Goal: Transaction & Acquisition: Obtain resource

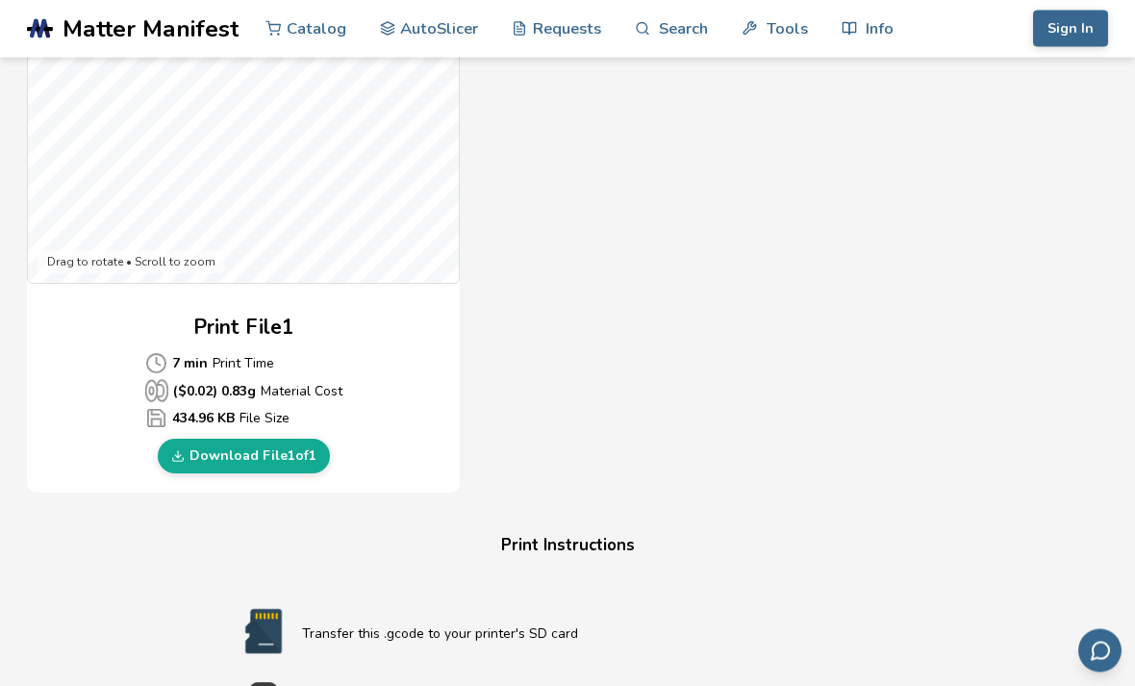
scroll to position [696, 0]
click at [167, 468] on link "Download File 1 of 1" at bounding box center [244, 456] width 172 height 35
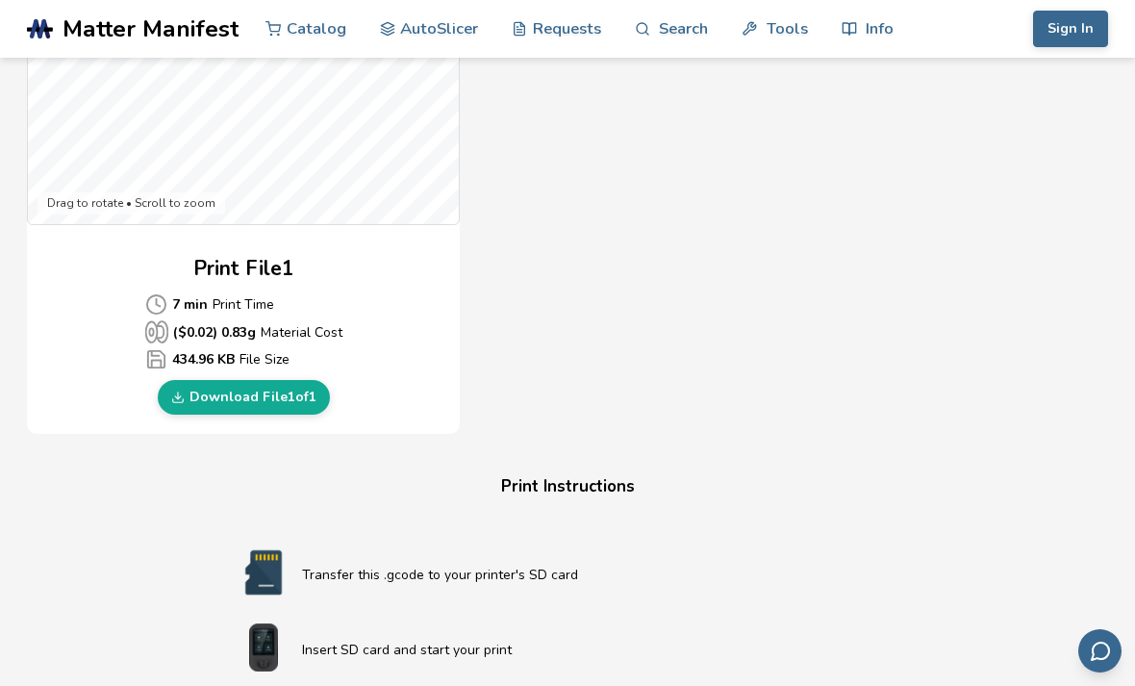
scroll to position [758, 0]
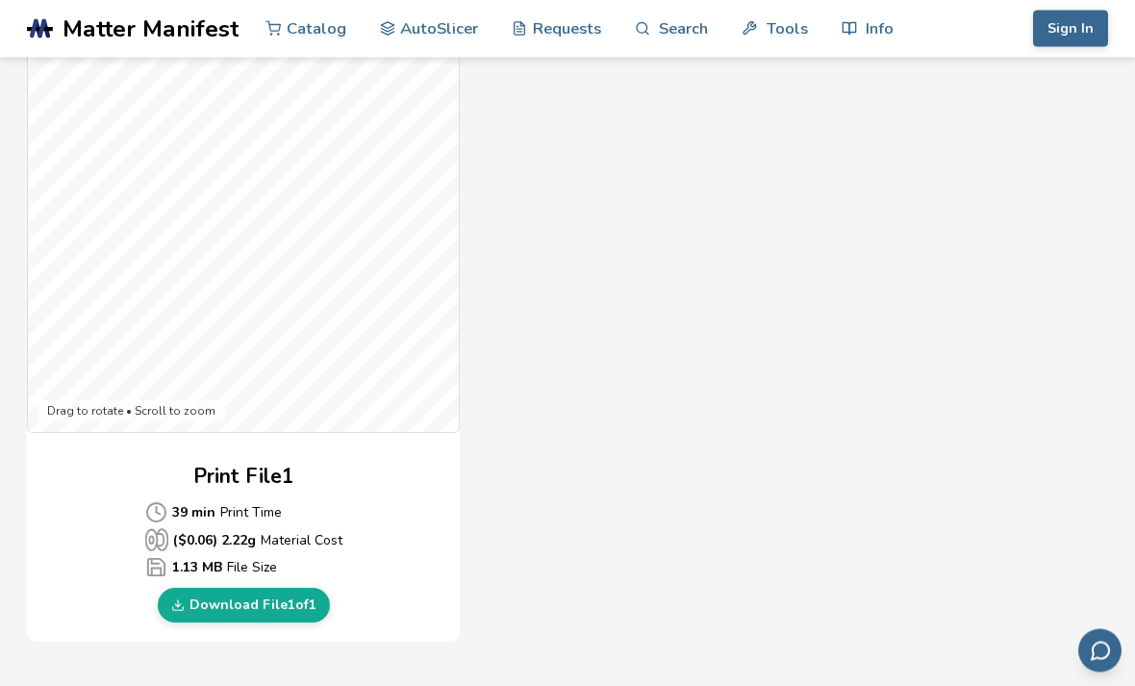
scroll to position [547, 0]
click at [243, 608] on link "Download File 1 of 1" at bounding box center [244, 605] width 172 height 35
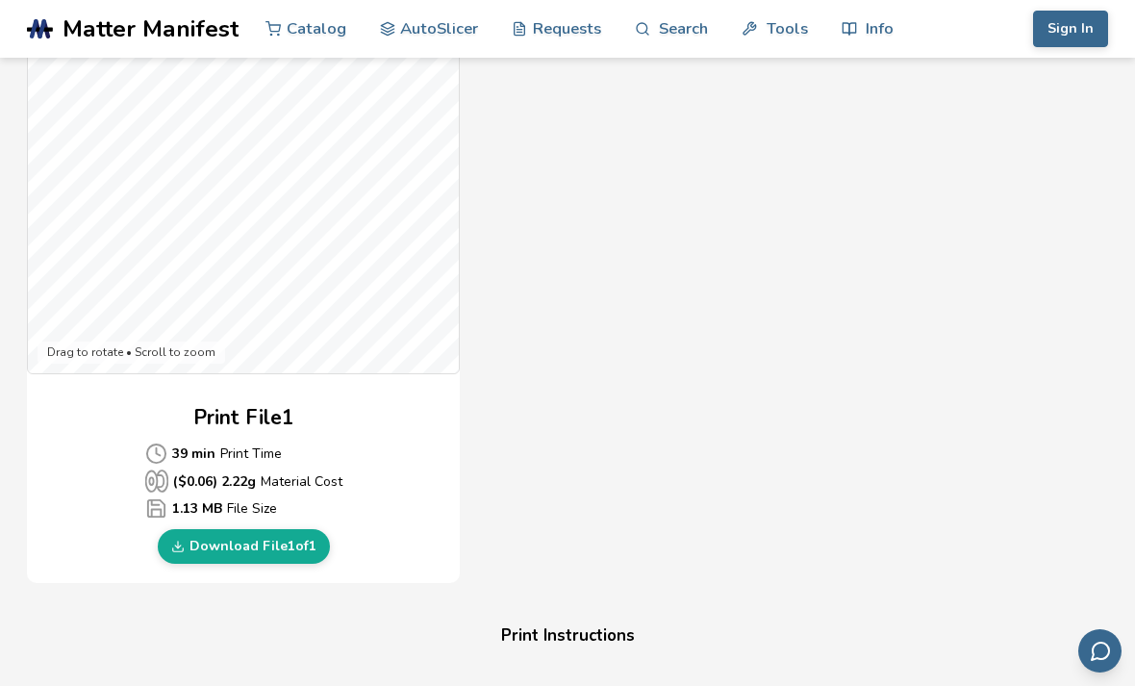
scroll to position [609, 0]
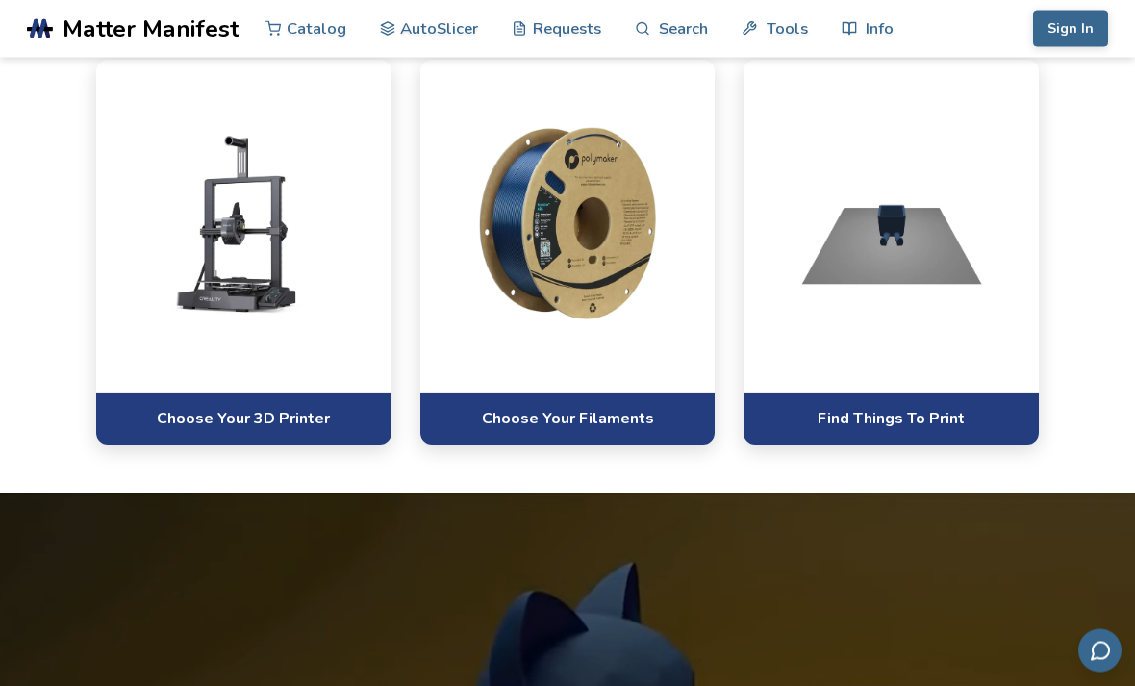
scroll to position [871, 0]
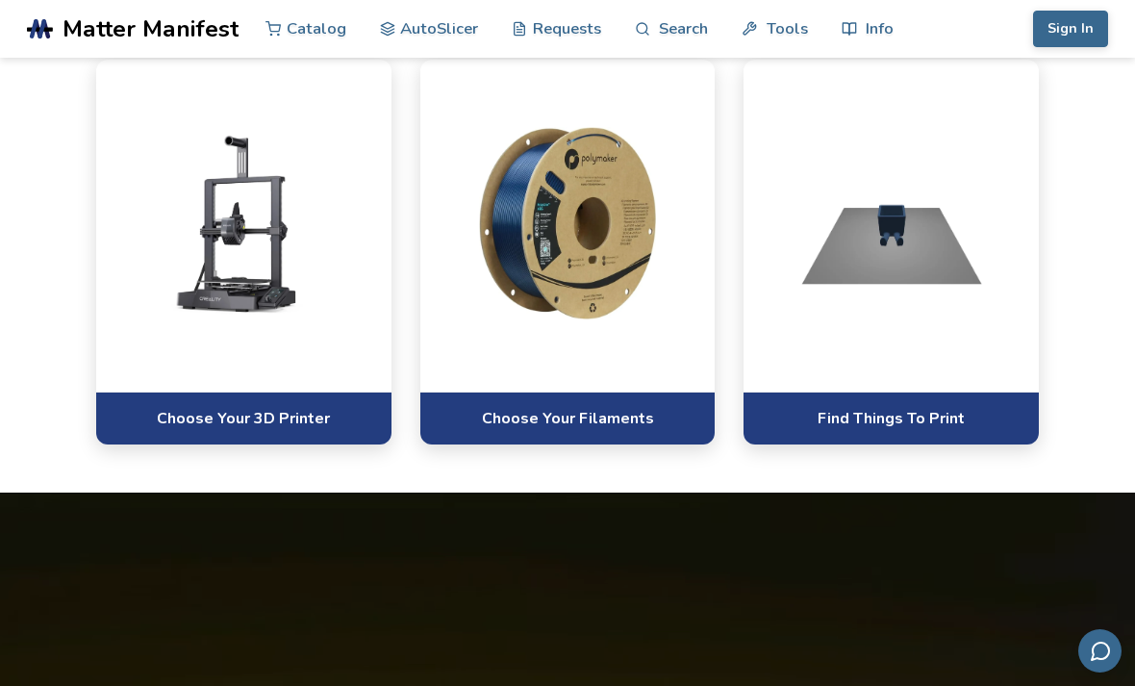
click at [1015, 351] on div at bounding box center [890, 226] width 295 height 332
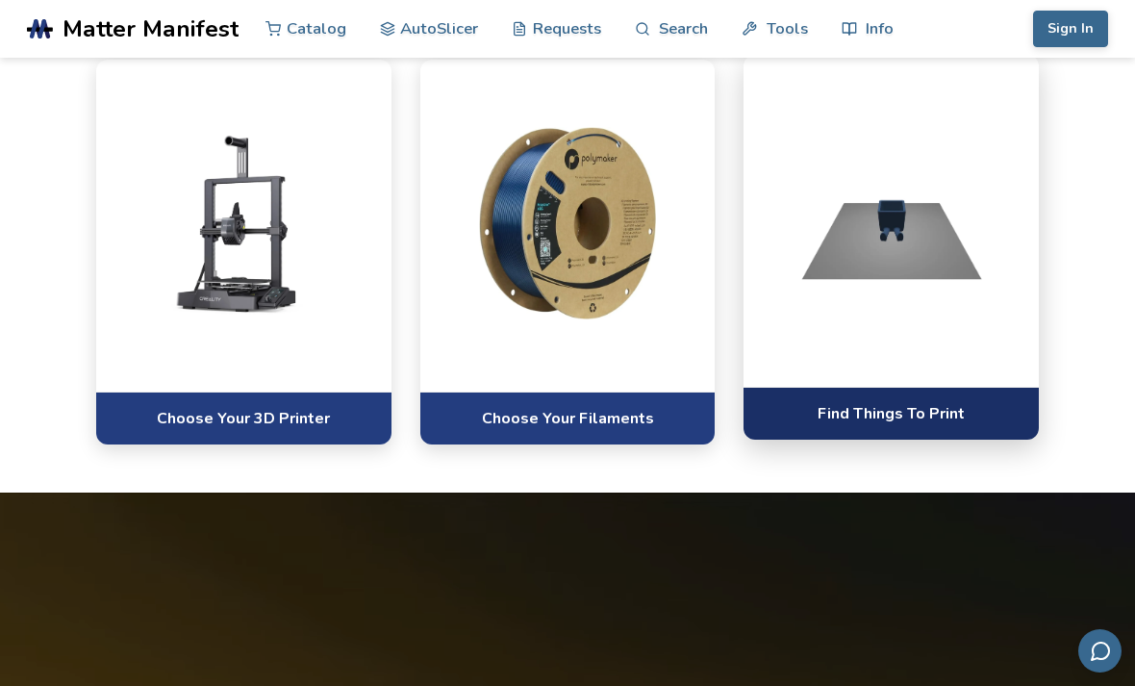
click at [975, 406] on link "Find Things To Print" at bounding box center [890, 413] width 295 height 53
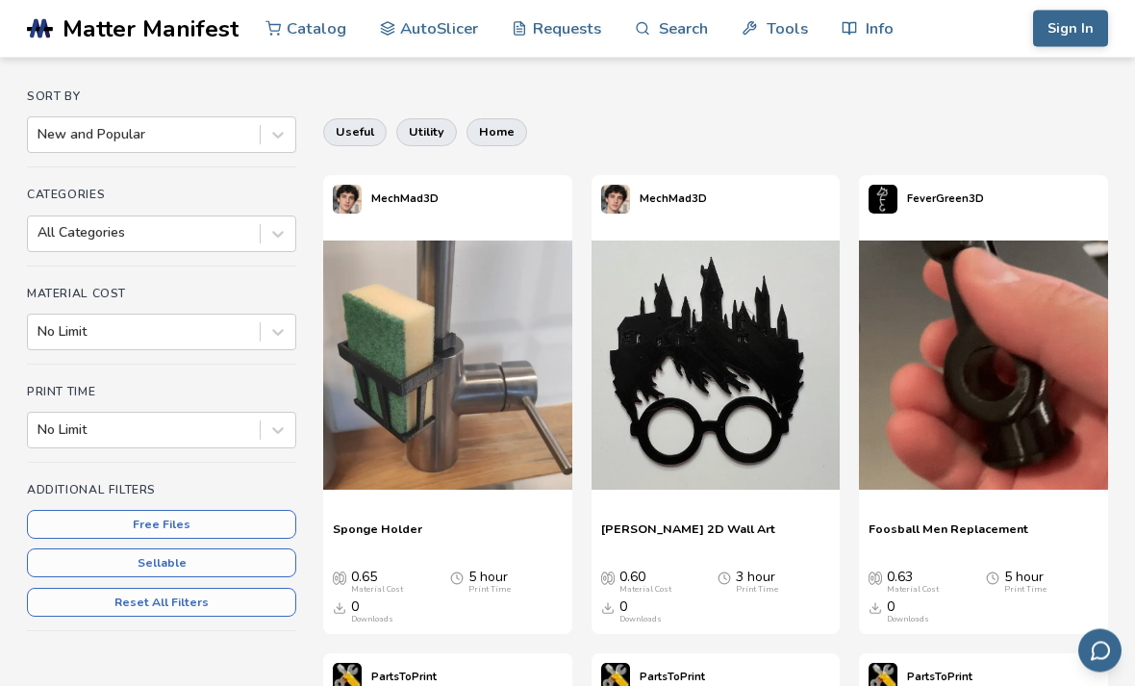
scroll to position [148, 0]
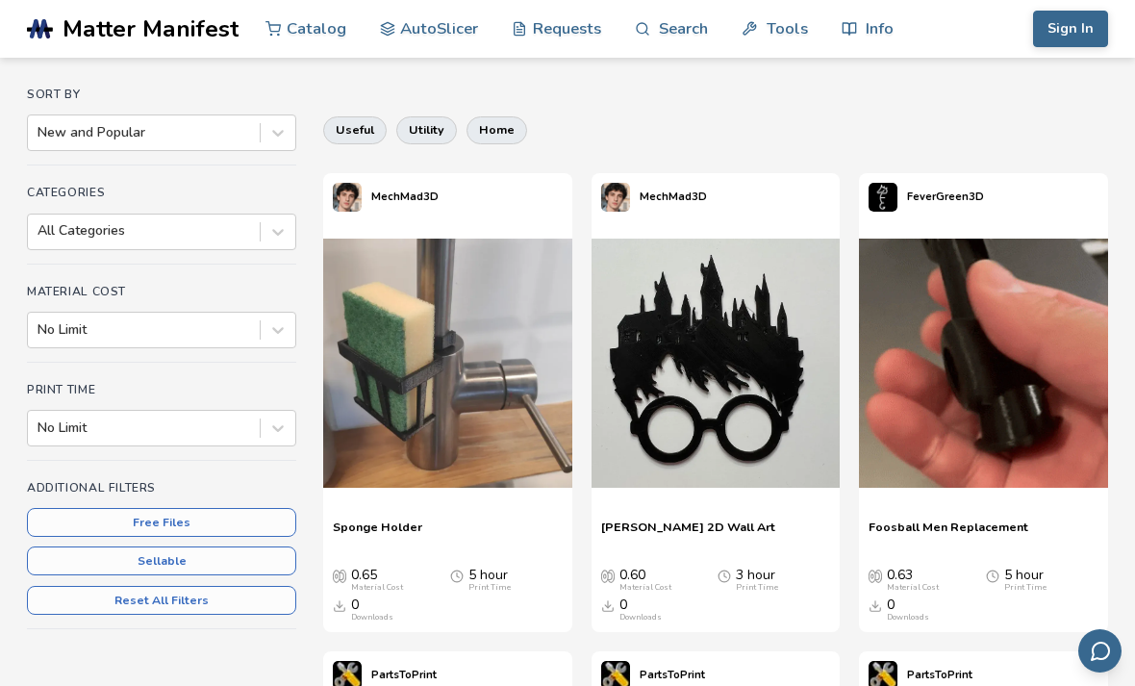
click at [255, 513] on button "Free Files" at bounding box center [161, 522] width 269 height 29
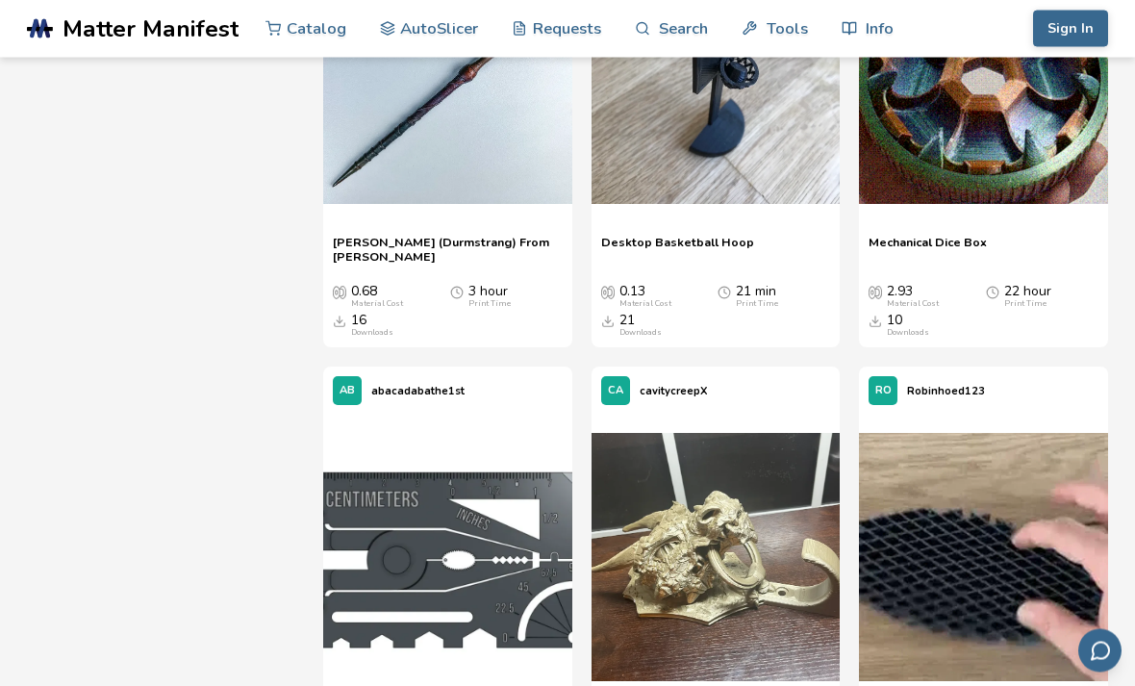
scroll to position [6648, 0]
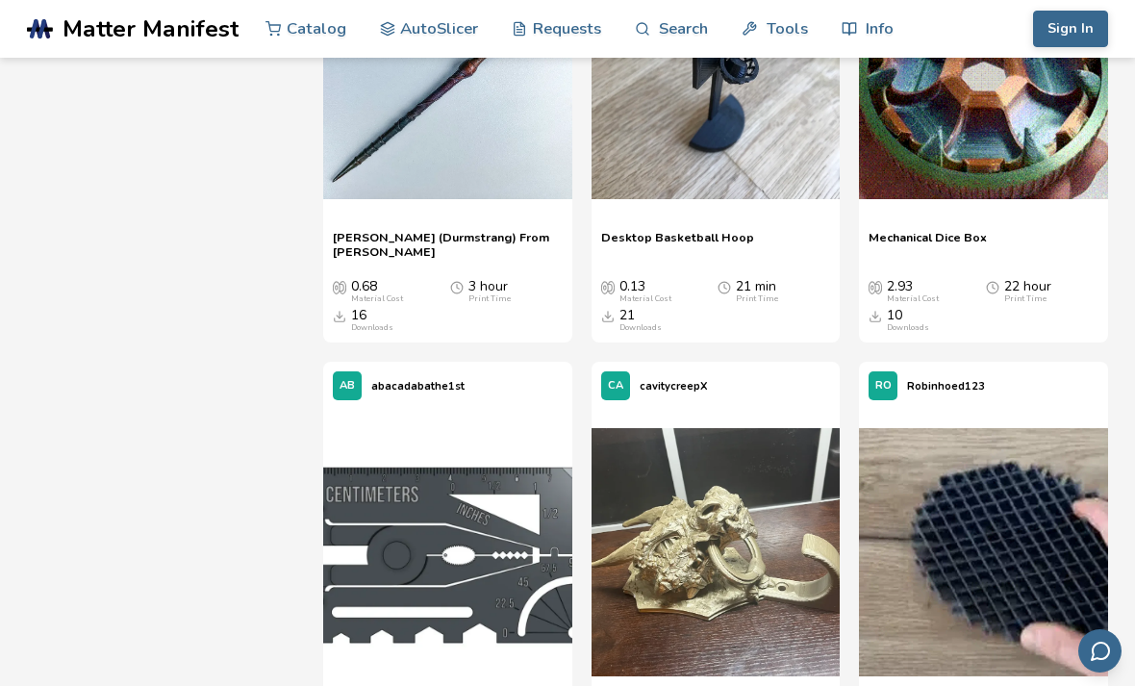
click at [761, 230] on p "Desktop Basketball Hoop" at bounding box center [716, 244] width 230 height 29
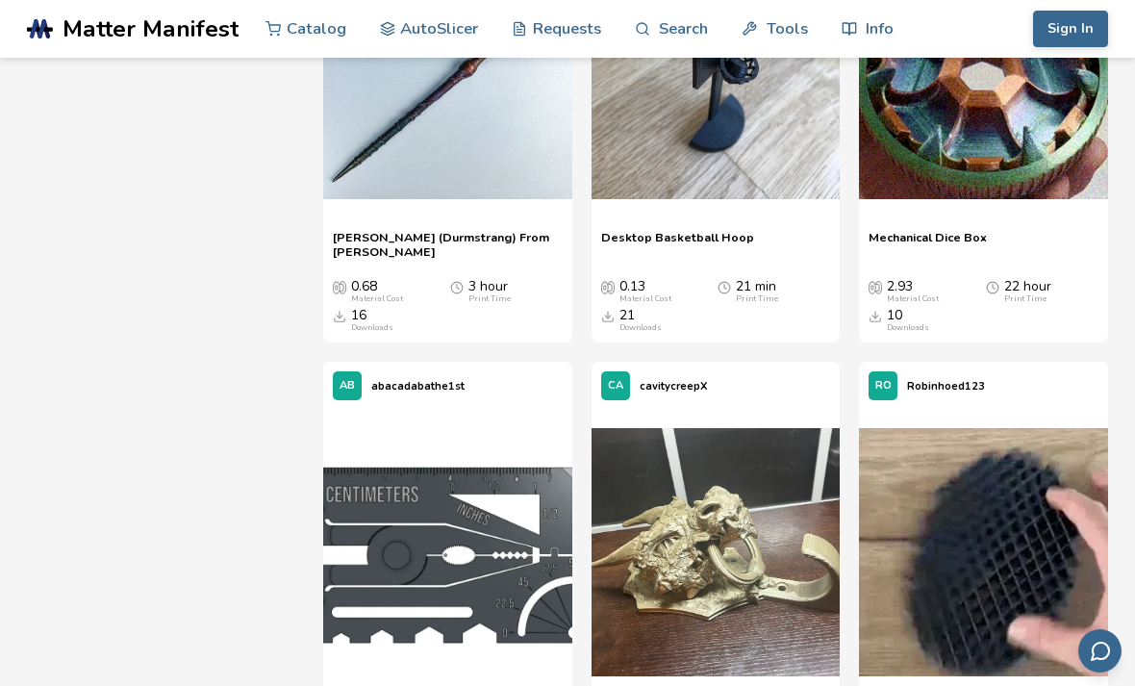
click at [785, 230] on p "Desktop Basketball Hoop" at bounding box center [716, 244] width 230 height 29
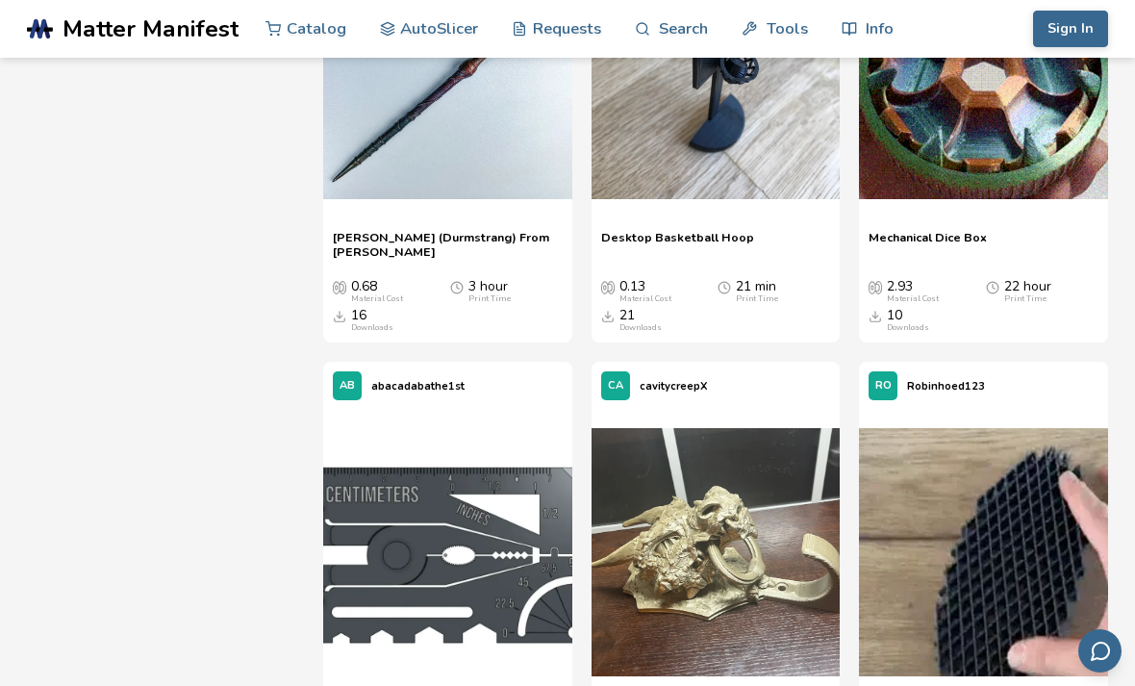
click at [763, 230] on p "Desktop Basketball Hoop" at bounding box center [716, 244] width 230 height 29
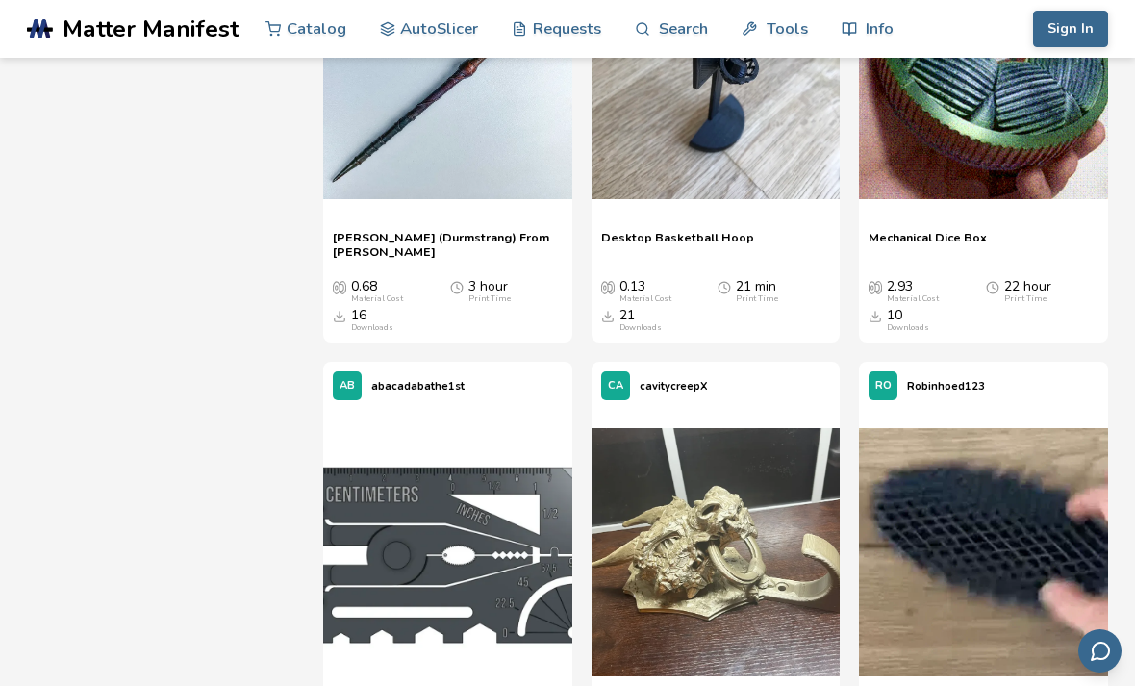
click at [744, 230] on span "Desktop Basketball Hoop" at bounding box center [677, 244] width 153 height 29
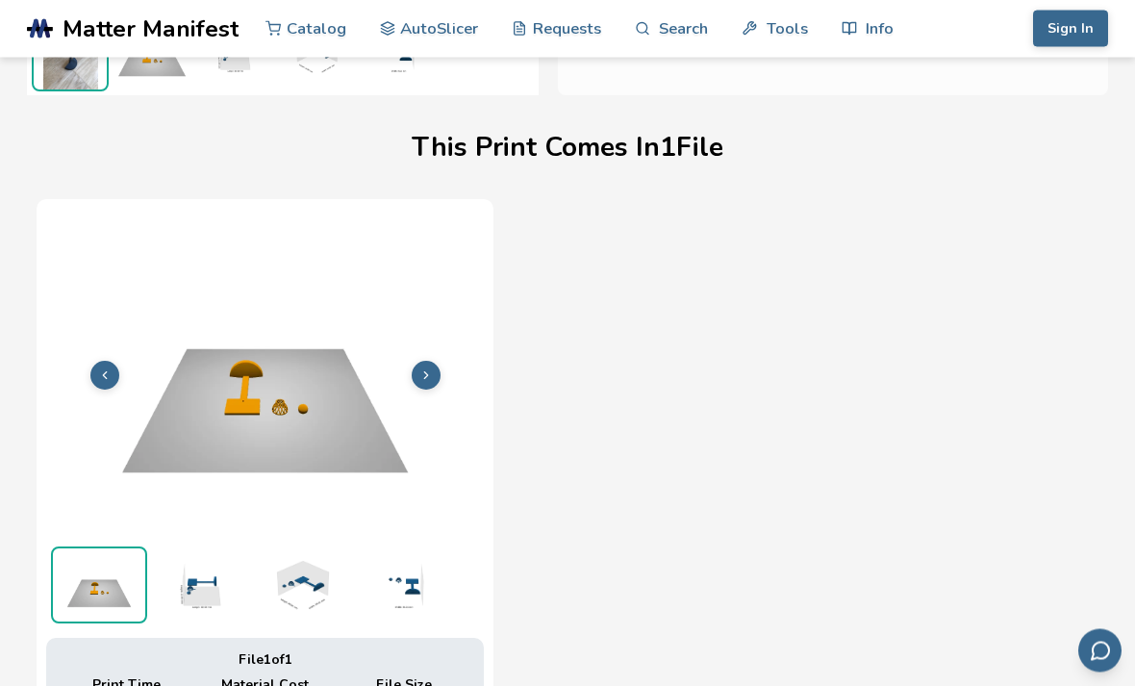
scroll to position [556, 0]
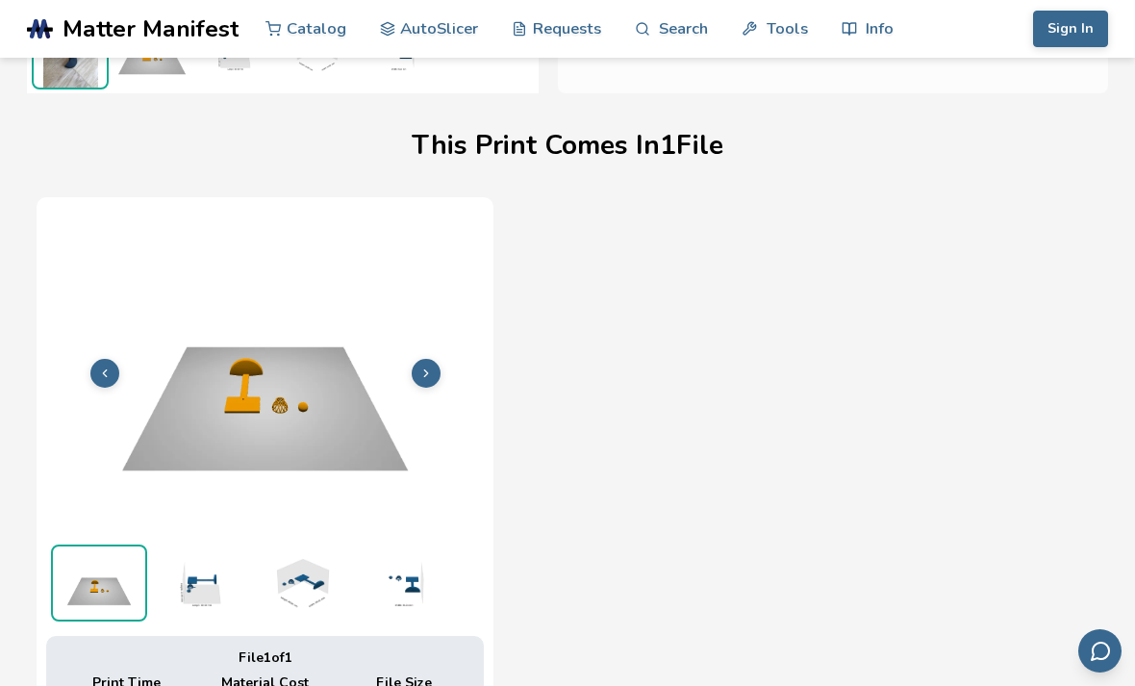
click at [207, 553] on img at bounding box center [200, 582] width 96 height 77
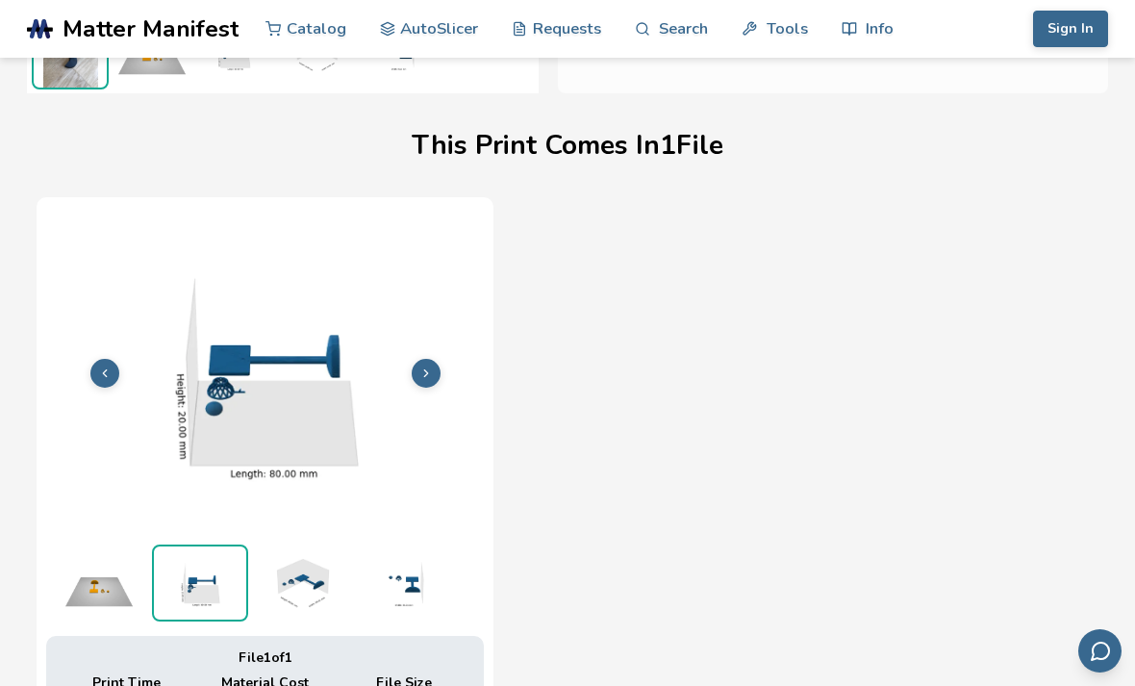
click at [279, 578] on img at bounding box center [301, 582] width 96 height 77
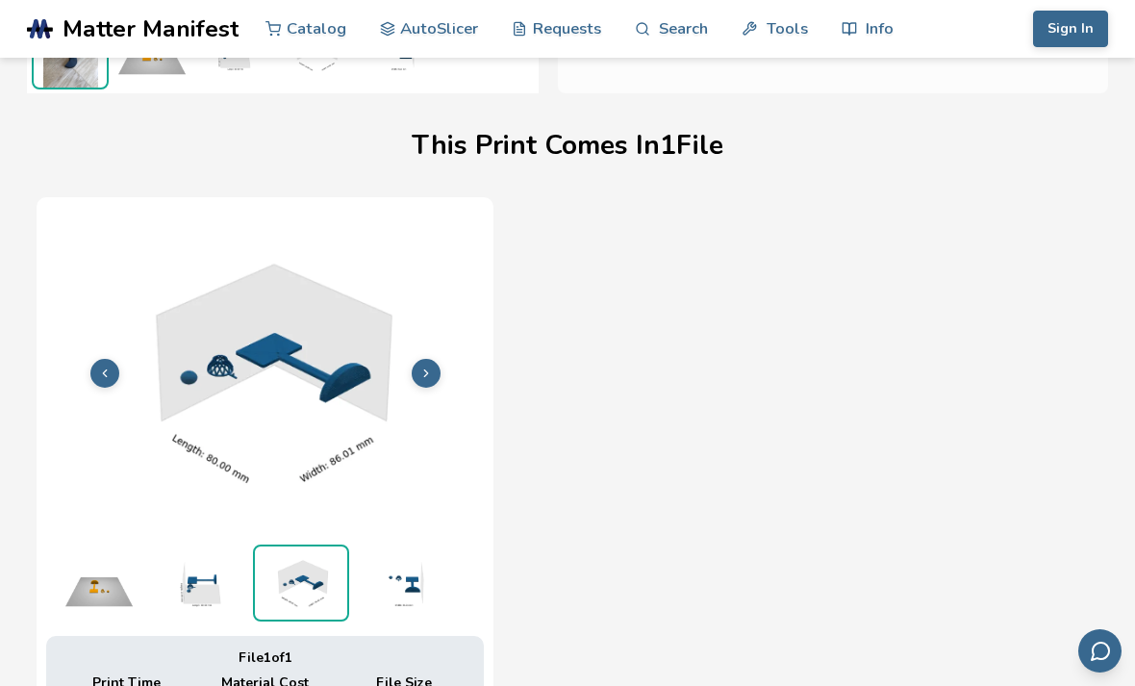
click at [400, 588] on img at bounding box center [402, 582] width 96 height 77
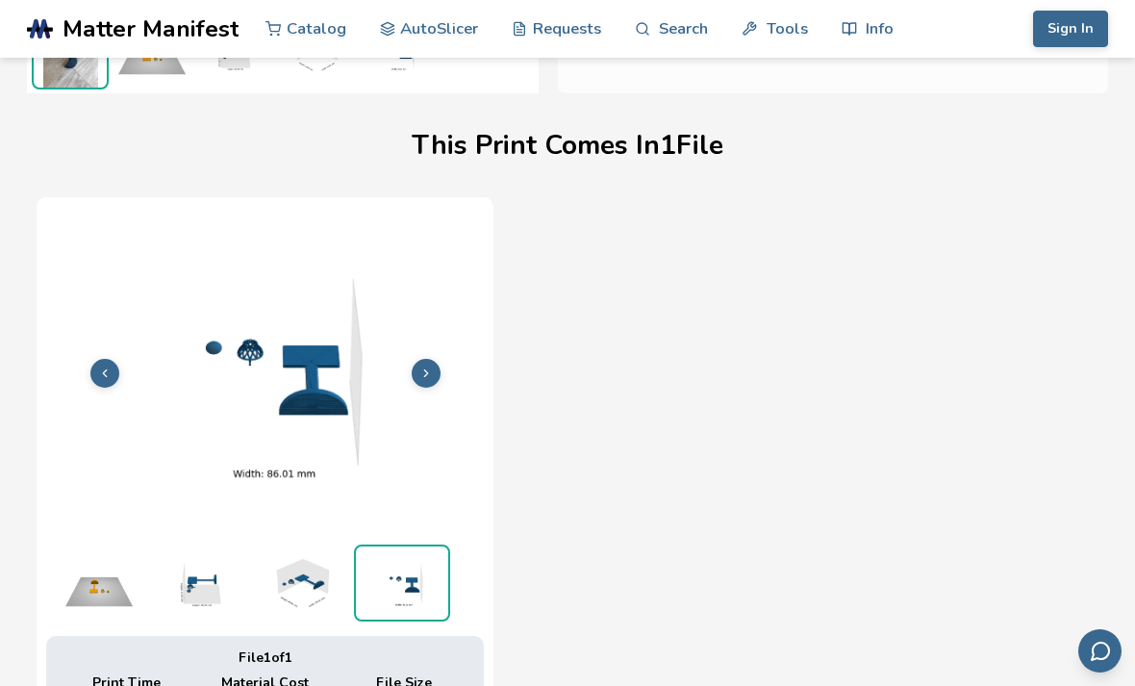
click at [303, 581] on img at bounding box center [301, 582] width 96 height 77
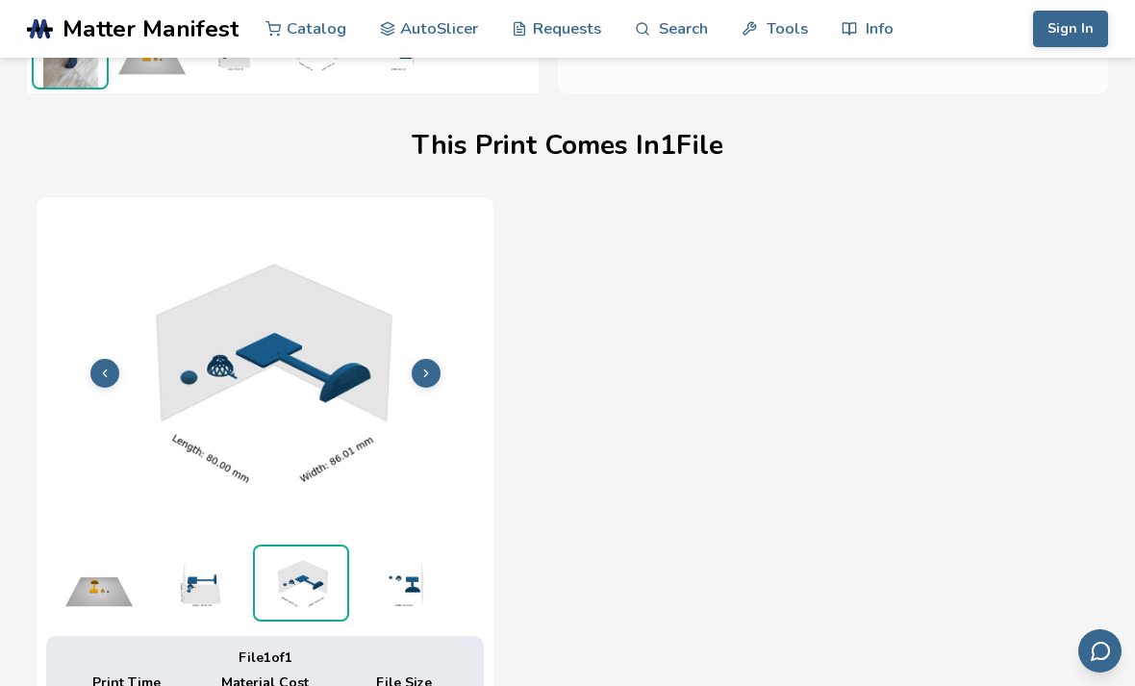
click at [186, 598] on img at bounding box center [200, 582] width 96 height 77
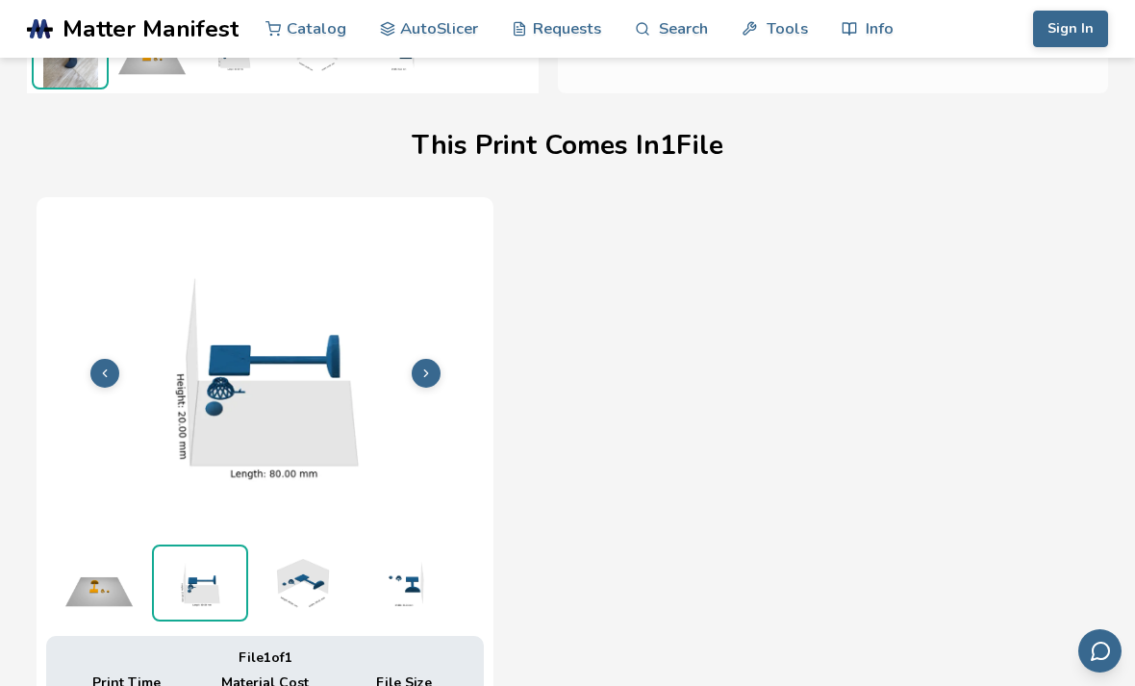
click at [88, 589] on img at bounding box center [99, 582] width 96 height 77
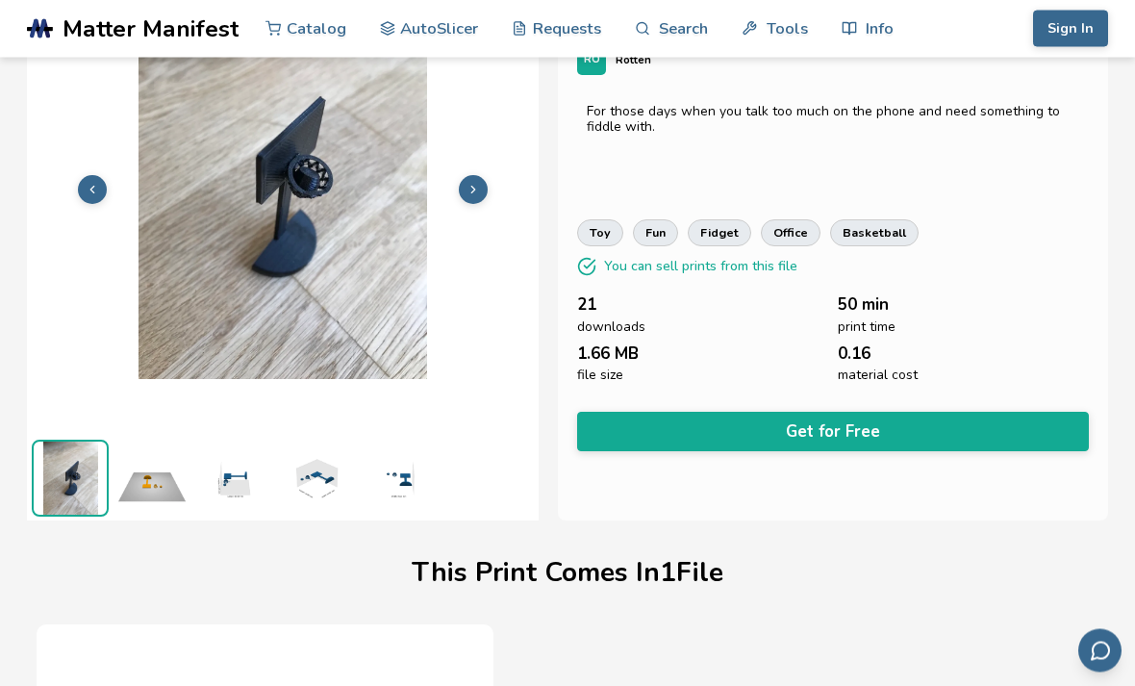
click at [955, 433] on button "Get for Free" at bounding box center [833, 432] width 512 height 39
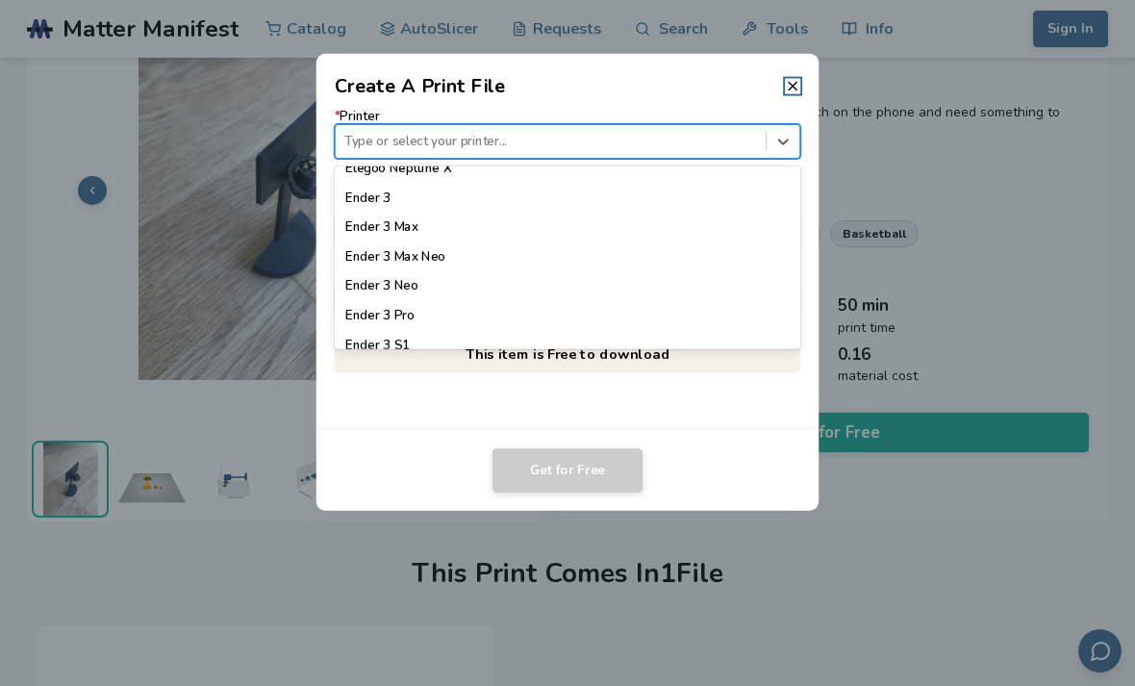
scroll to position [1076, 0]
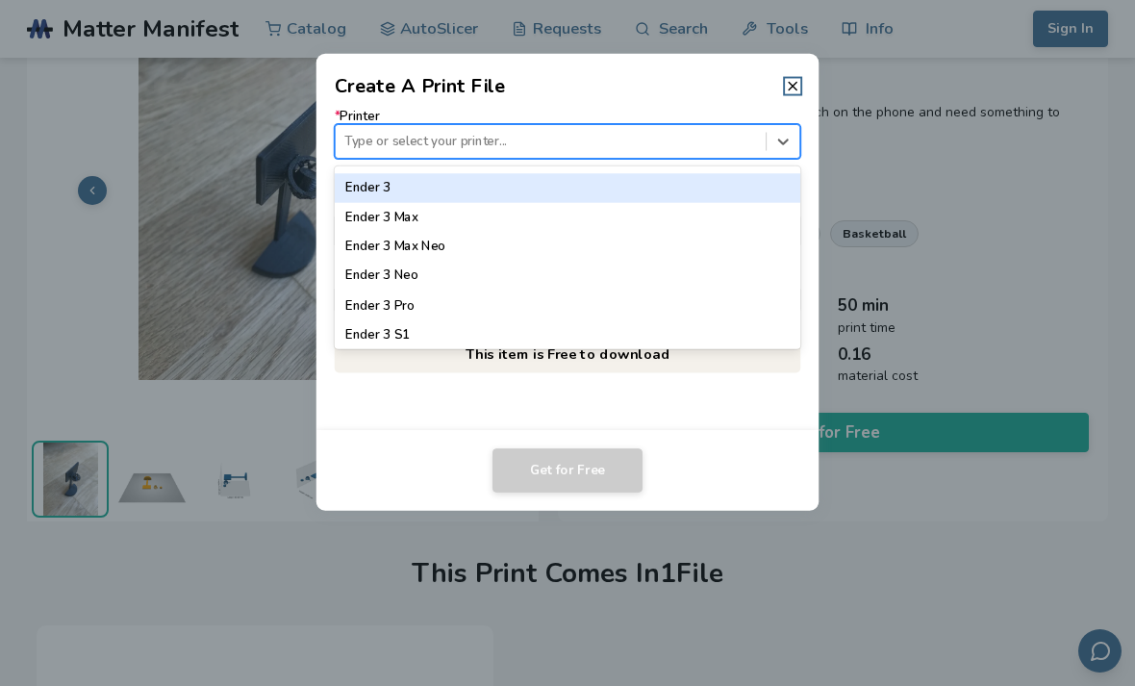
click at [467, 190] on div "Ender 3" at bounding box center [568, 187] width 466 height 29
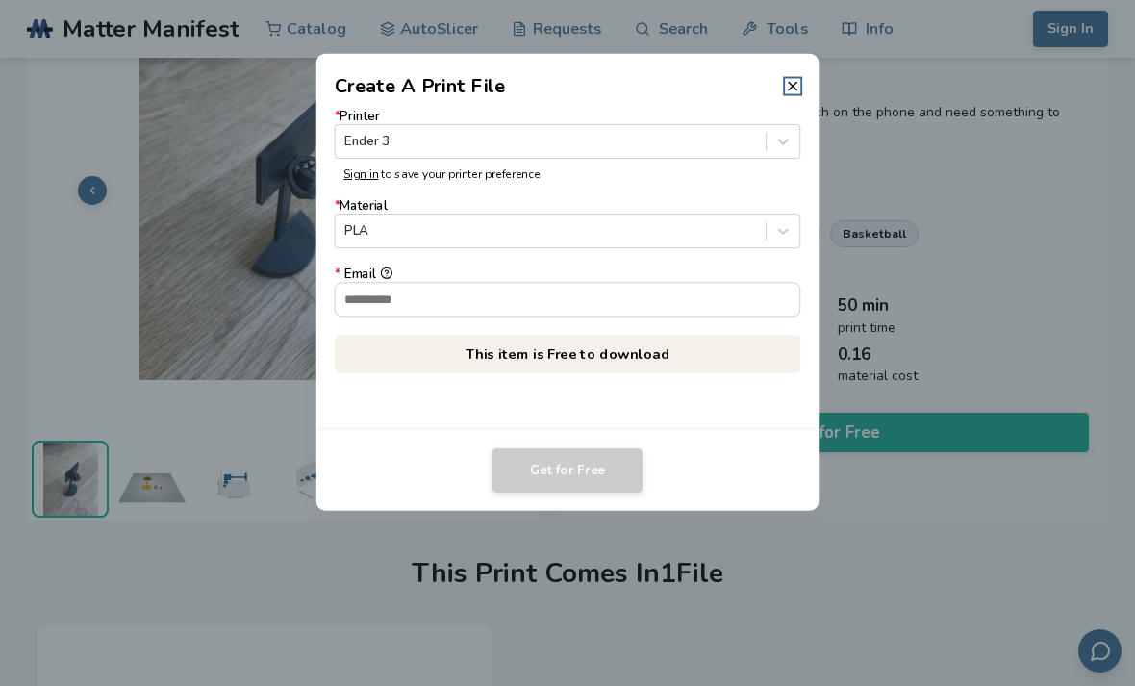
scroll to position [129, 0]
click at [481, 315] on input "* Email" at bounding box center [568, 299] width 465 height 33
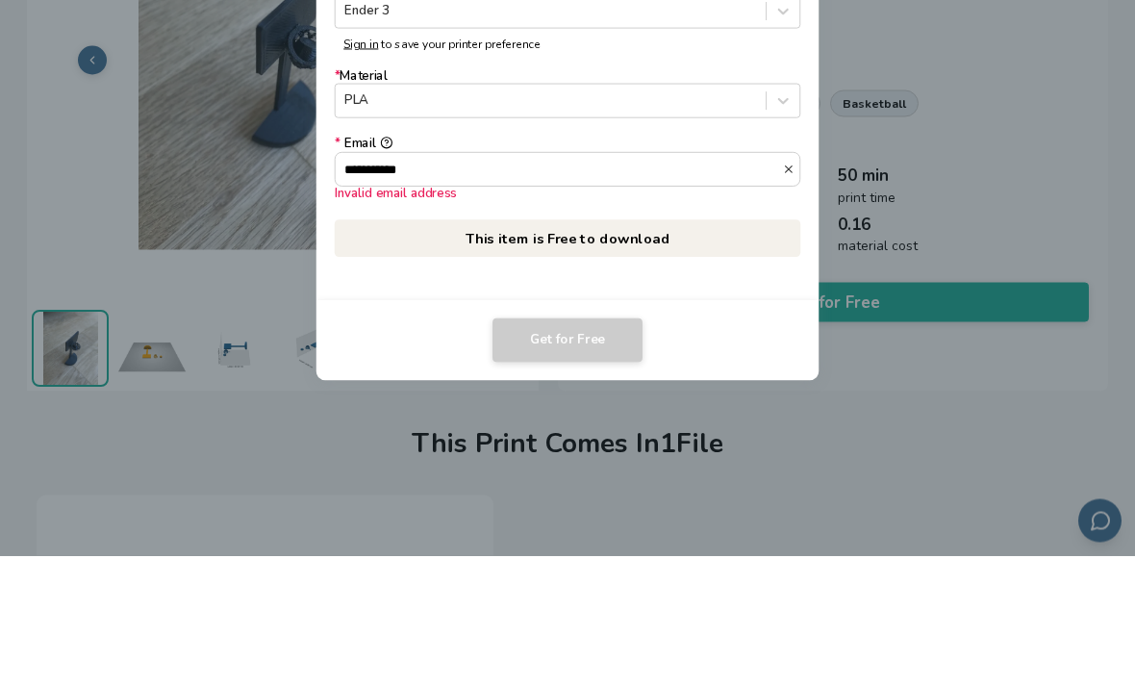
click at [428, 283] on input "**********" at bounding box center [559, 299] width 447 height 33
click at [423, 283] on input "**********" at bounding box center [559, 299] width 447 height 33
type input "*"
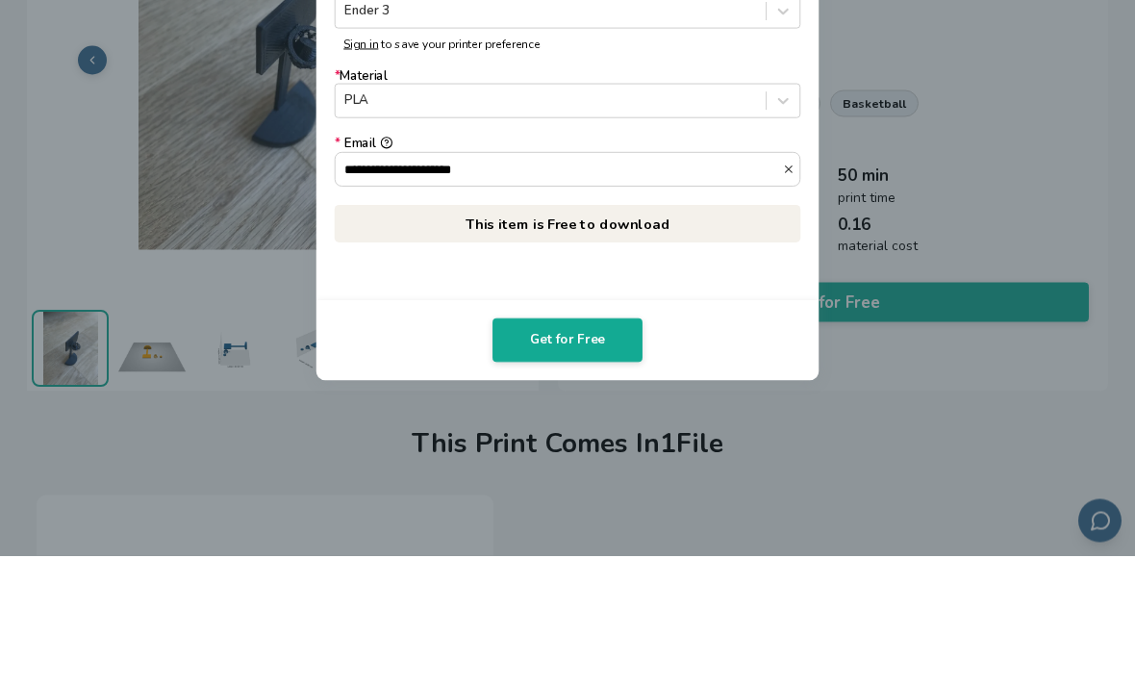
type input "**********"
click at [388, 267] on button "**********" at bounding box center [386, 273] width 13 height 13
click at [705, 335] on p "This item is Free to download" at bounding box center [568, 354] width 466 height 38
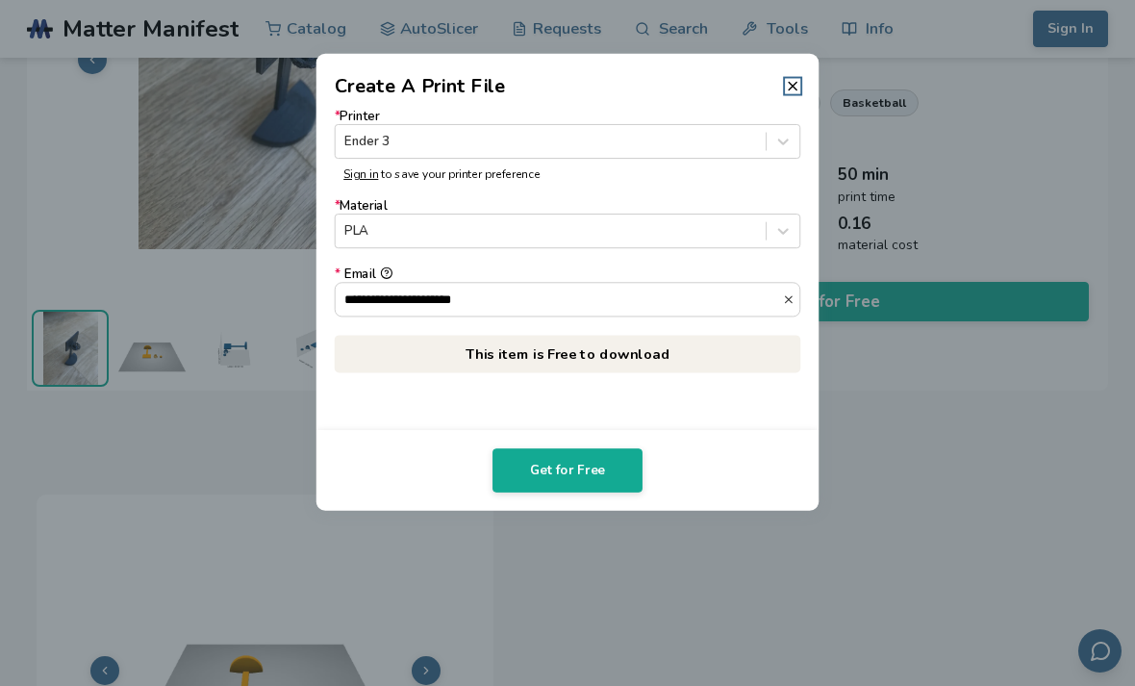
click at [618, 475] on button "Get for Free" at bounding box center [567, 470] width 150 height 44
